Goal: Navigation & Orientation: Find specific page/section

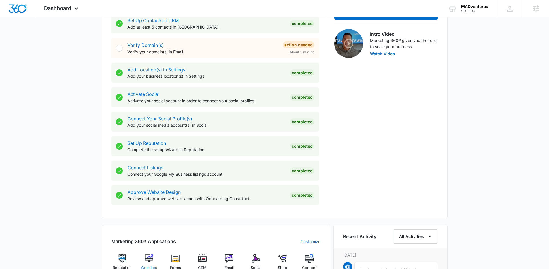
scroll to position [234, 0]
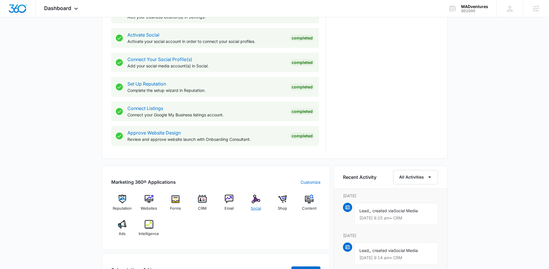
click at [252, 202] on img at bounding box center [256, 199] width 9 height 9
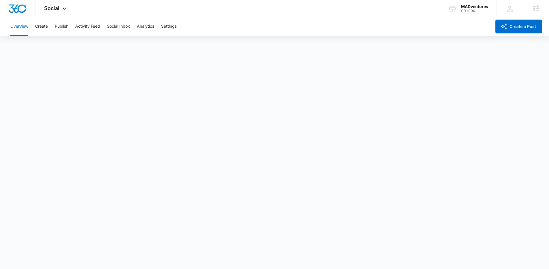
click at [54, 27] on div "Overview Create Publish Activity Feed Social Inbox Analytics Settings" at bounding box center [249, 26] width 484 height 18
click at [63, 24] on button "Publish" at bounding box center [62, 26] width 14 height 18
drag, startPoint x: 19, startPoint y: 9, endPoint x: 9, endPoint y: 4, distance: 11.5
click at [19, 9] on img "Dashboard" at bounding box center [17, 8] width 18 height 9
